Goal: Transaction & Acquisition: Download file/media

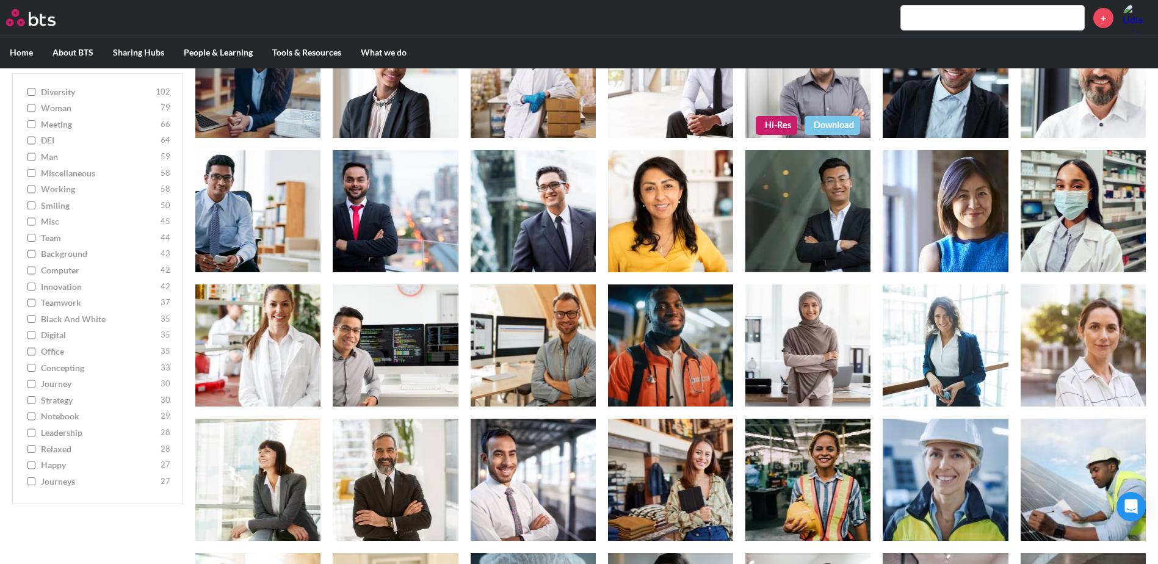
scroll to position [305, 0]
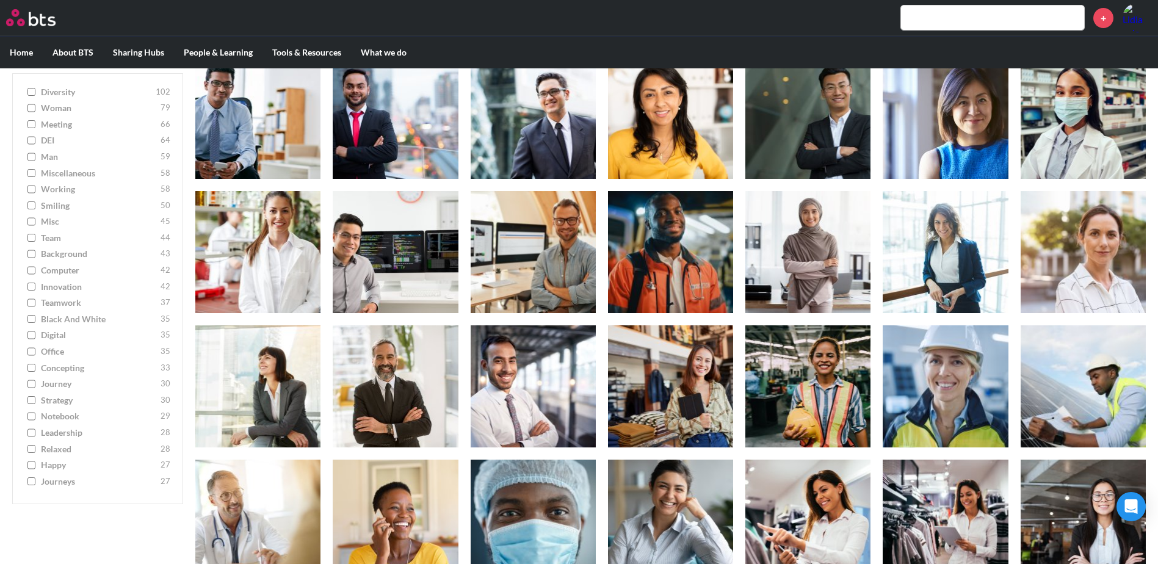
click at [33, 93] on input "diversity 102" at bounding box center [31, 92] width 8 height 9
checkbox input "true"
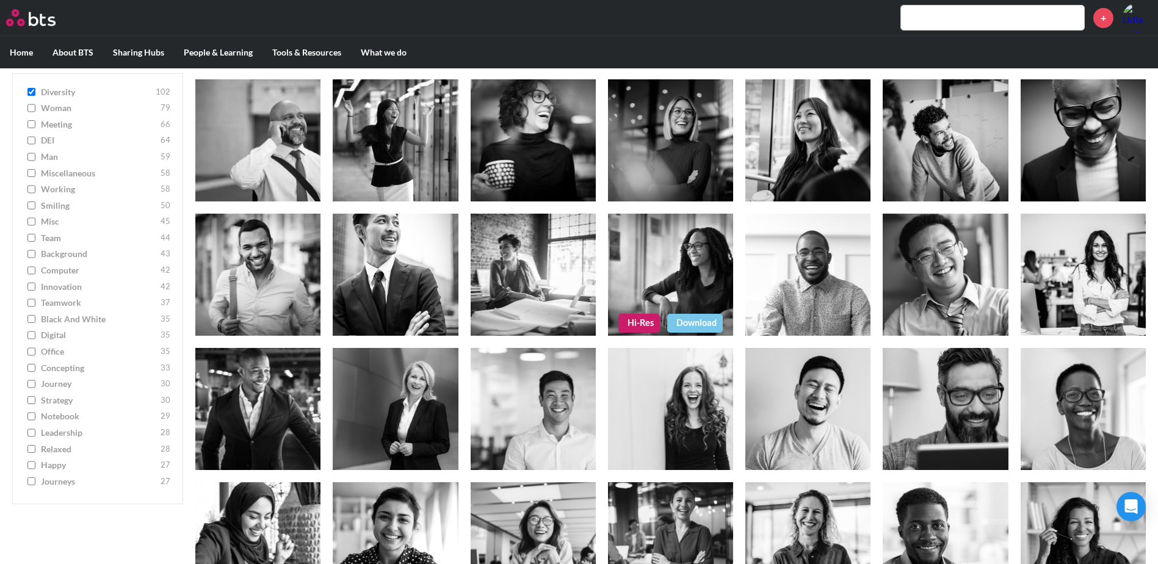
scroll to position [977, 0]
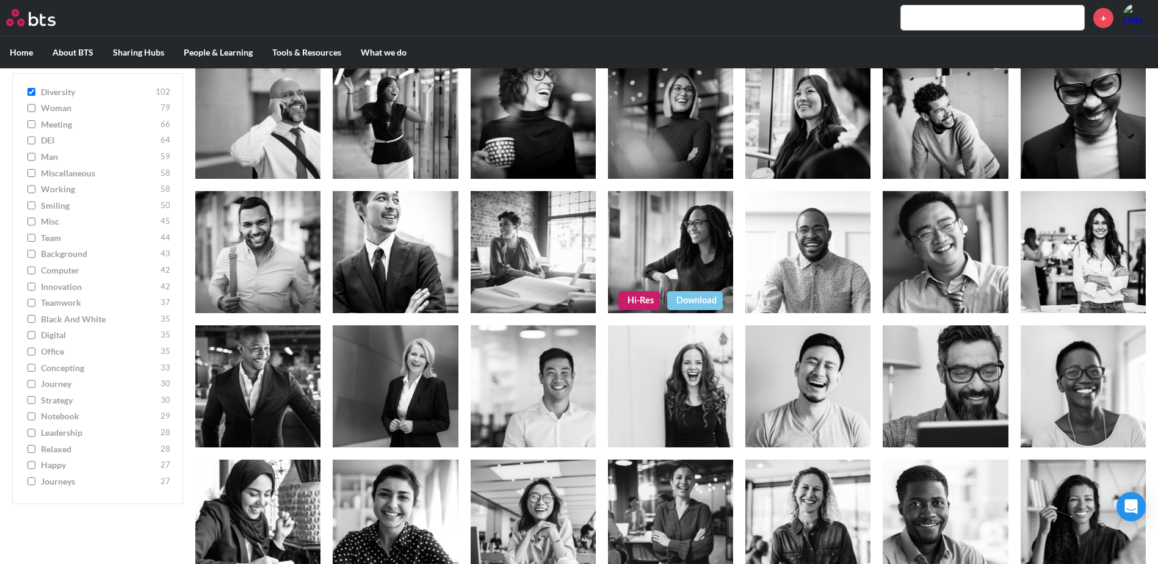
click at [693, 301] on link "Download" at bounding box center [695, 300] width 56 height 18
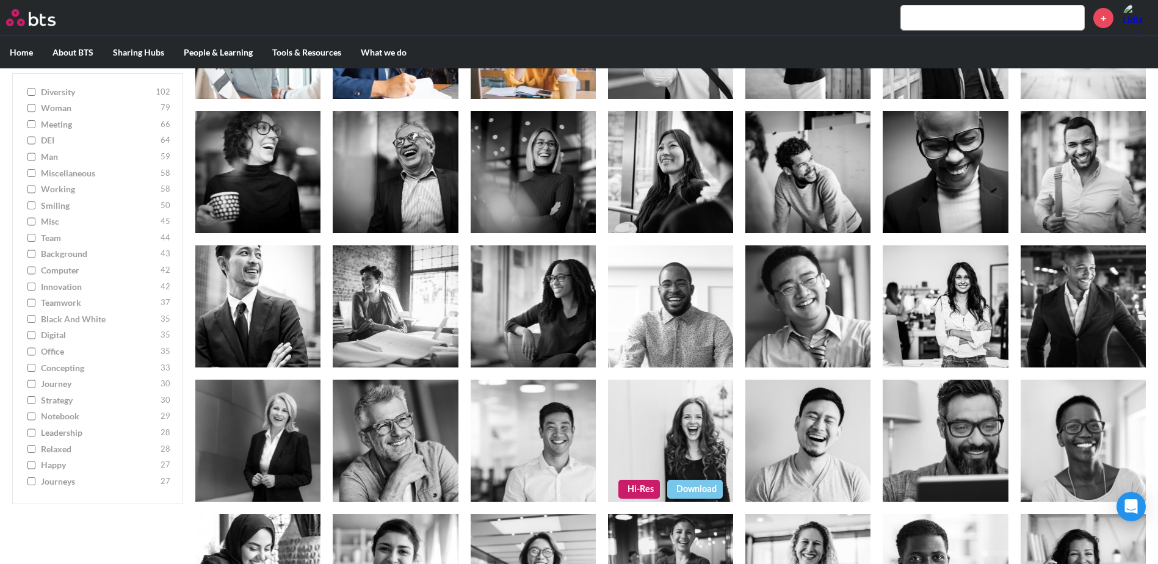
scroll to position [2137, 0]
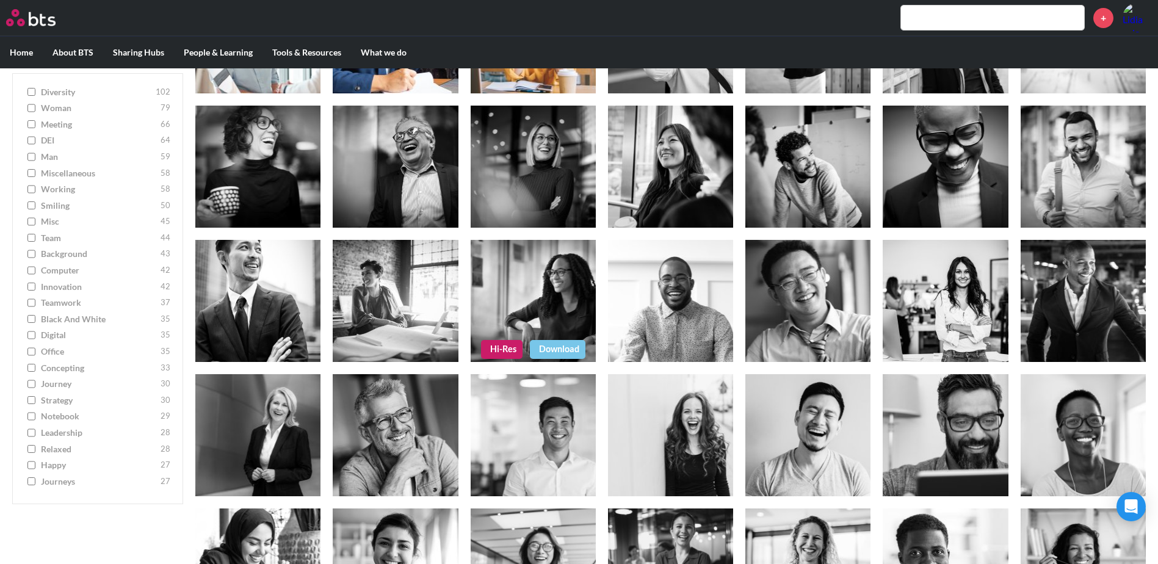
click at [543, 289] on figure at bounding box center [533, 301] width 125 height 122
click at [502, 347] on link "Hi-Res" at bounding box center [502, 349] width 42 height 18
